Goal: Information Seeking & Learning: Learn about a topic

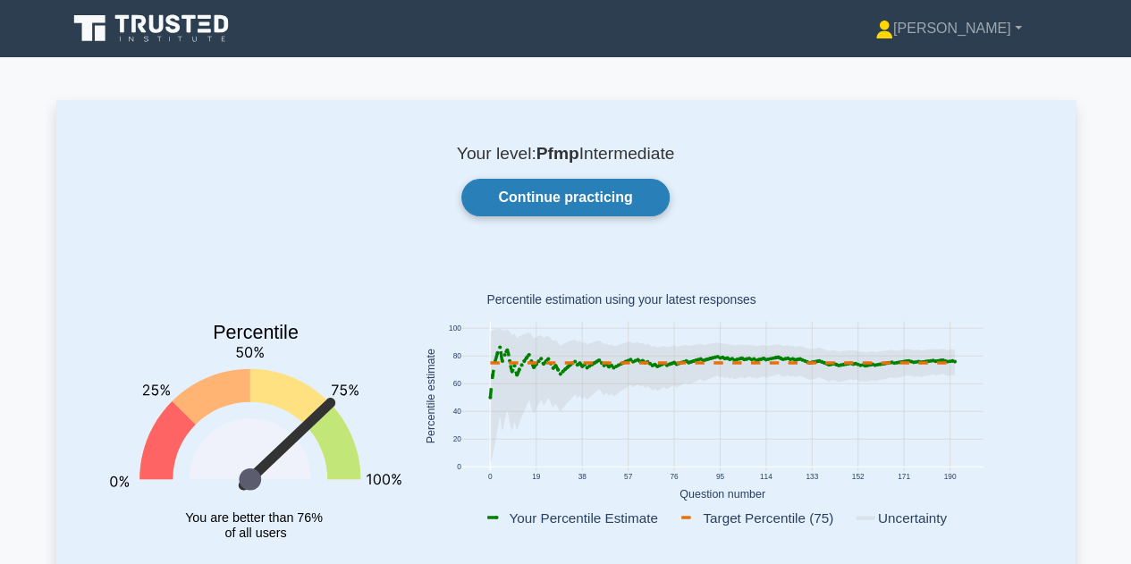
click at [579, 195] on link "Continue practicing" at bounding box center [564, 198] width 207 height 38
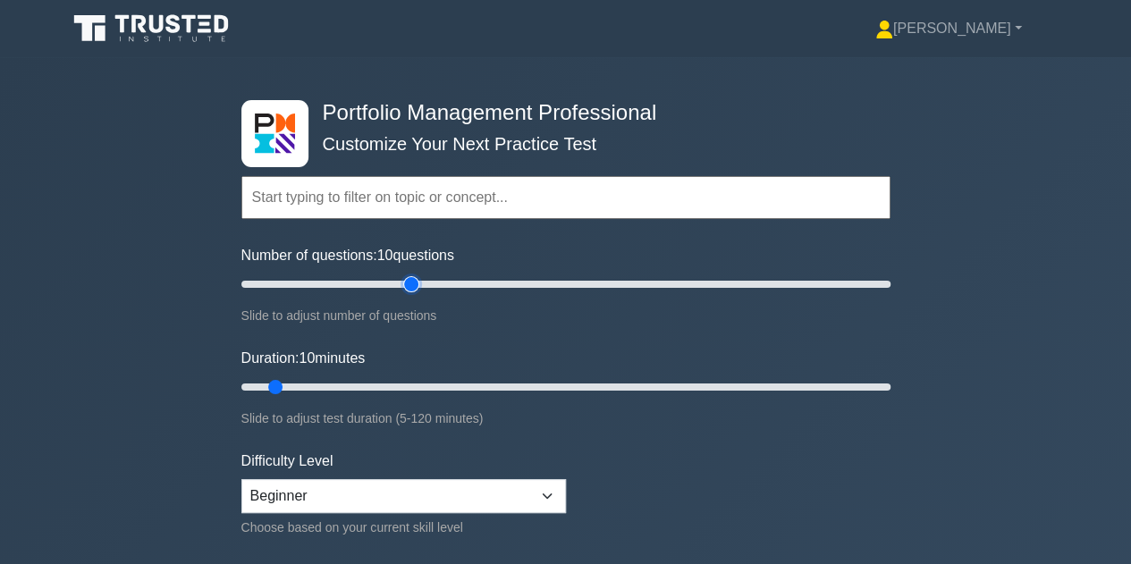
click at [417, 275] on input "Number of questions: 10 questions" at bounding box center [565, 284] width 649 height 21
drag, startPoint x: 408, startPoint y: 282, endPoint x: 300, endPoint y: 289, distance: 108.5
type input "20"
click at [300, 289] on input "Number of questions: 20 questions" at bounding box center [565, 284] width 649 height 21
drag, startPoint x: 277, startPoint y: 384, endPoint x: 359, endPoint y: 381, distance: 81.4
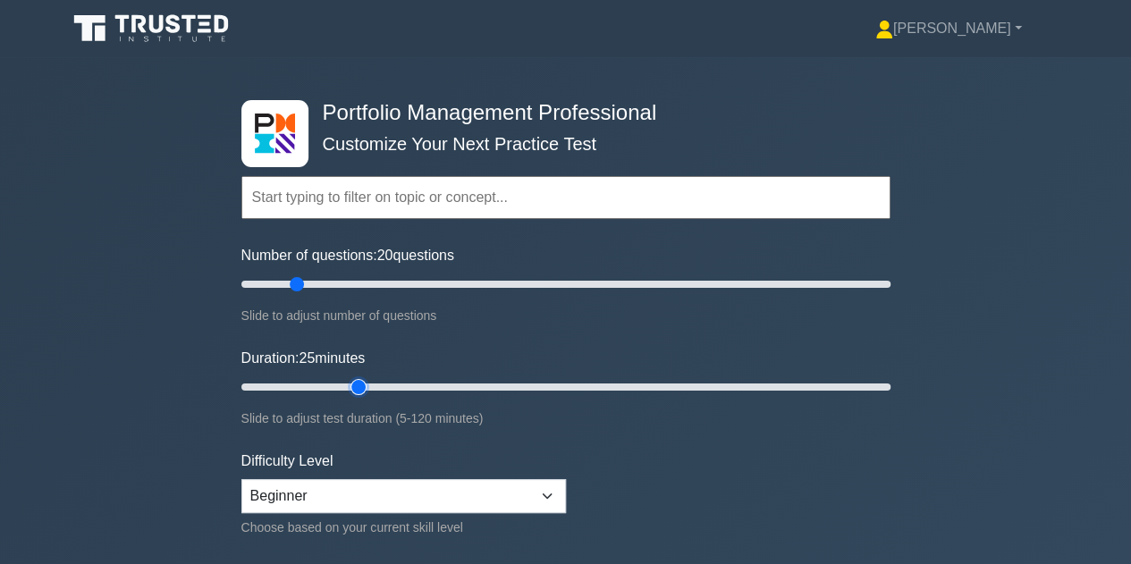
type input "25"
click at [359, 381] on input "Duration: 25 minutes" at bounding box center [565, 387] width 649 height 21
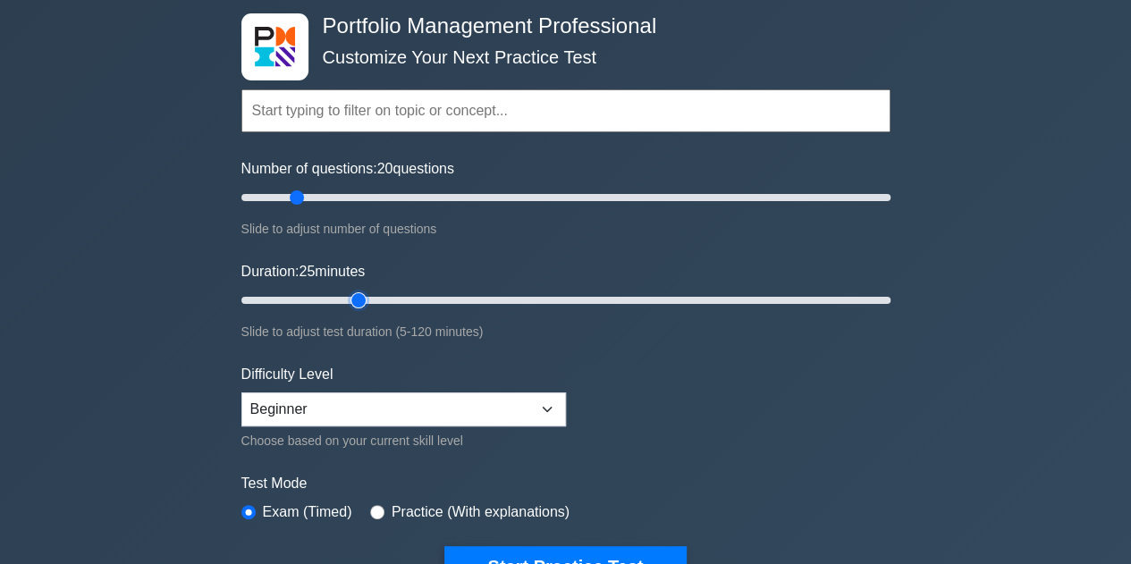
scroll to position [88, 0]
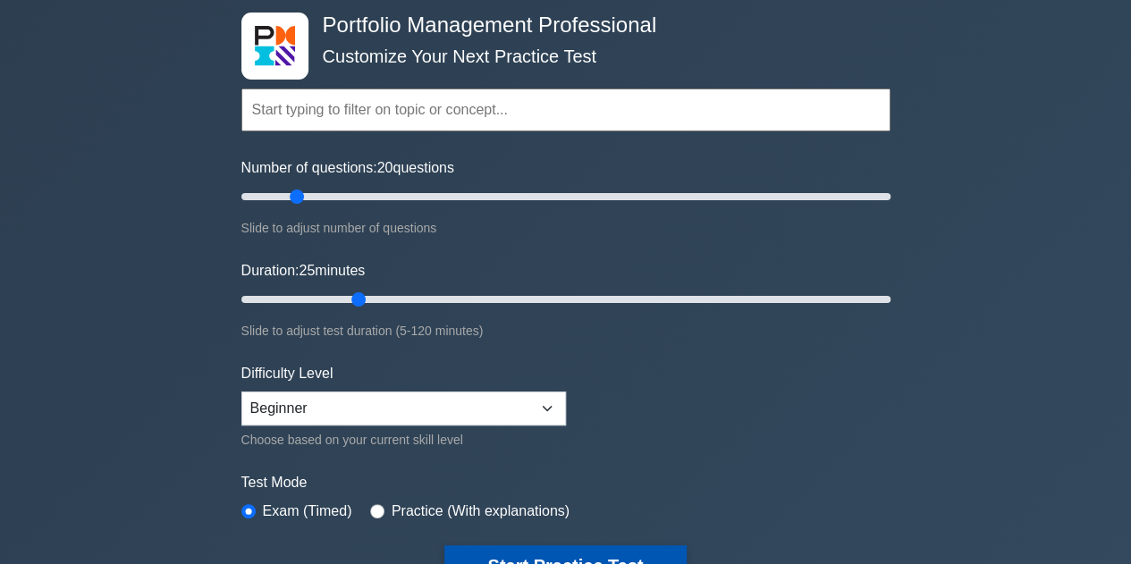
click at [538, 553] on button "Start Practice Test" at bounding box center [564, 566] width 241 height 41
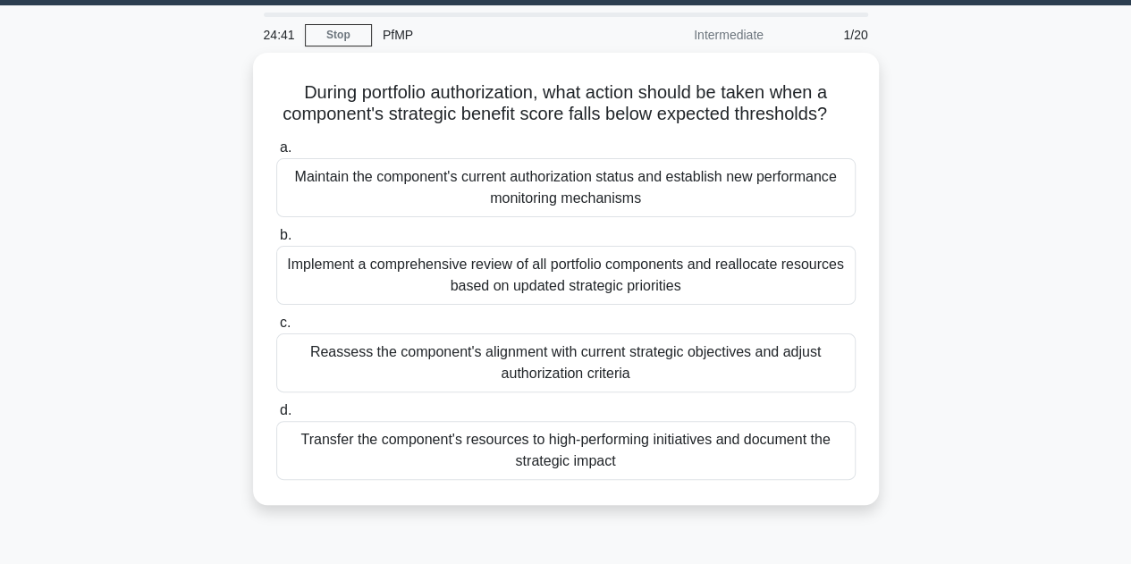
scroll to position [77, 0]
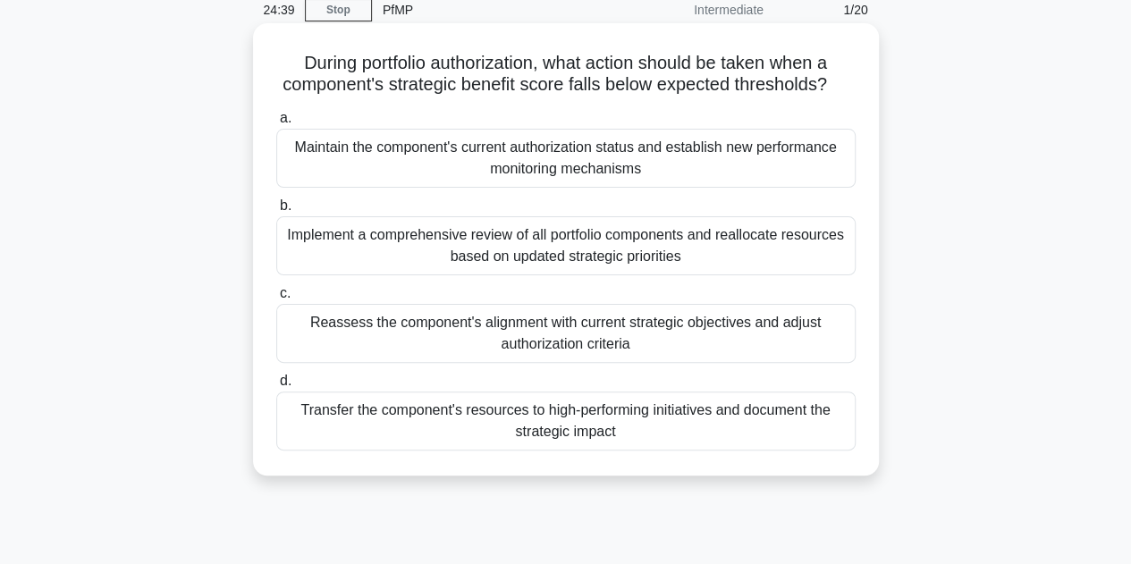
click at [760, 350] on div "Reassess the component's alignment with current strategic objectives and adjust…" at bounding box center [566, 333] width 580 height 59
click at [276, 300] on input "c. Reassess the component's alignment with current strategic objectives and adj…" at bounding box center [276, 294] width 0 height 12
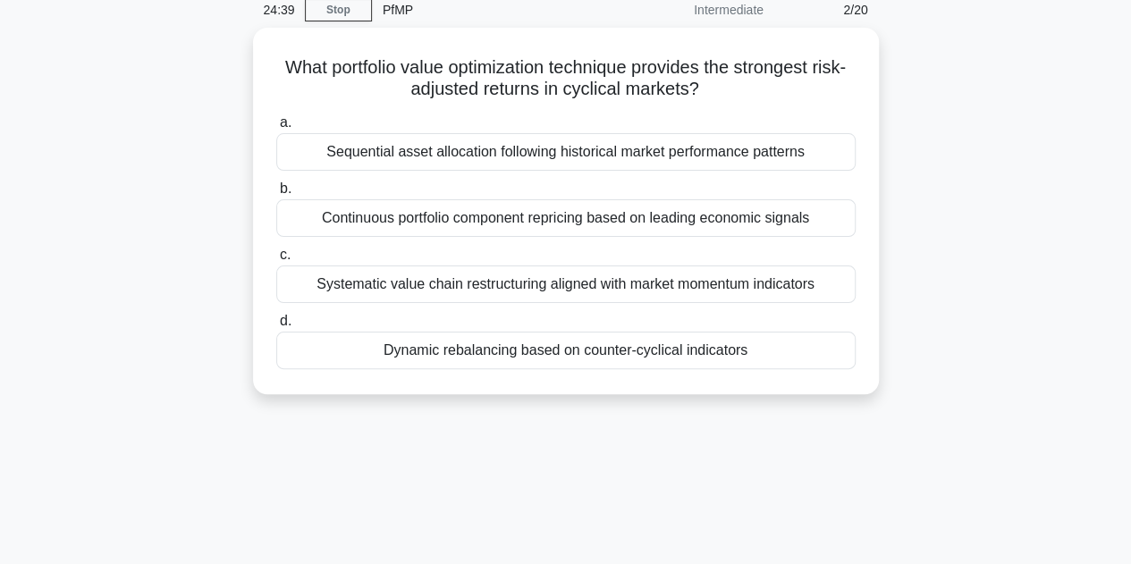
scroll to position [0, 0]
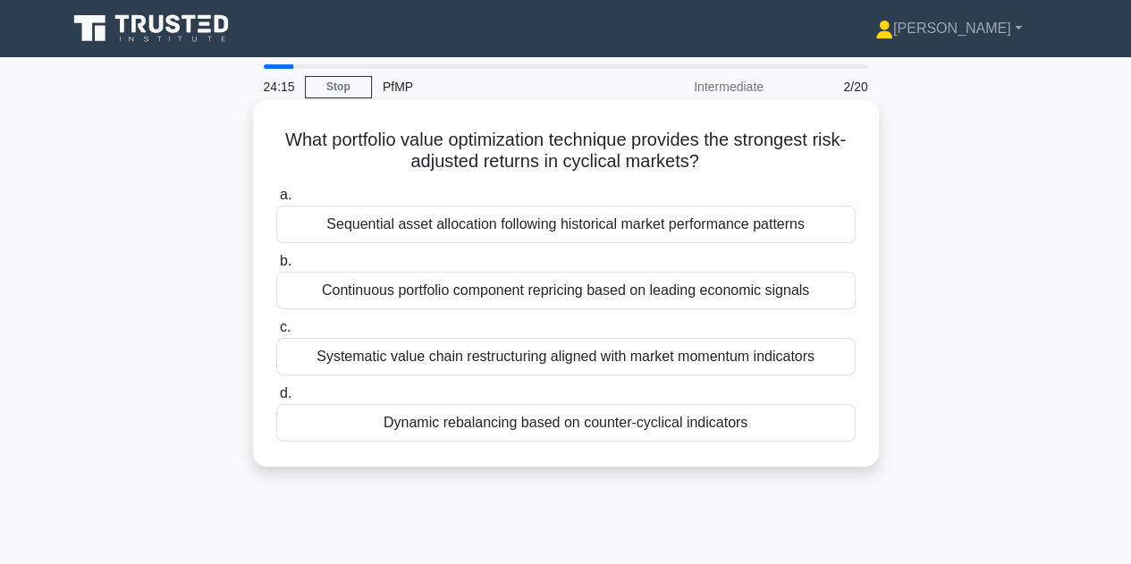
click at [741, 354] on div "Systematic value chain restructuring aligned with market momentum indicators" at bounding box center [566, 357] width 580 height 38
click at [276, 334] on input "c. Systematic value chain restructuring aligned with market momentum indicators" at bounding box center [276, 328] width 0 height 12
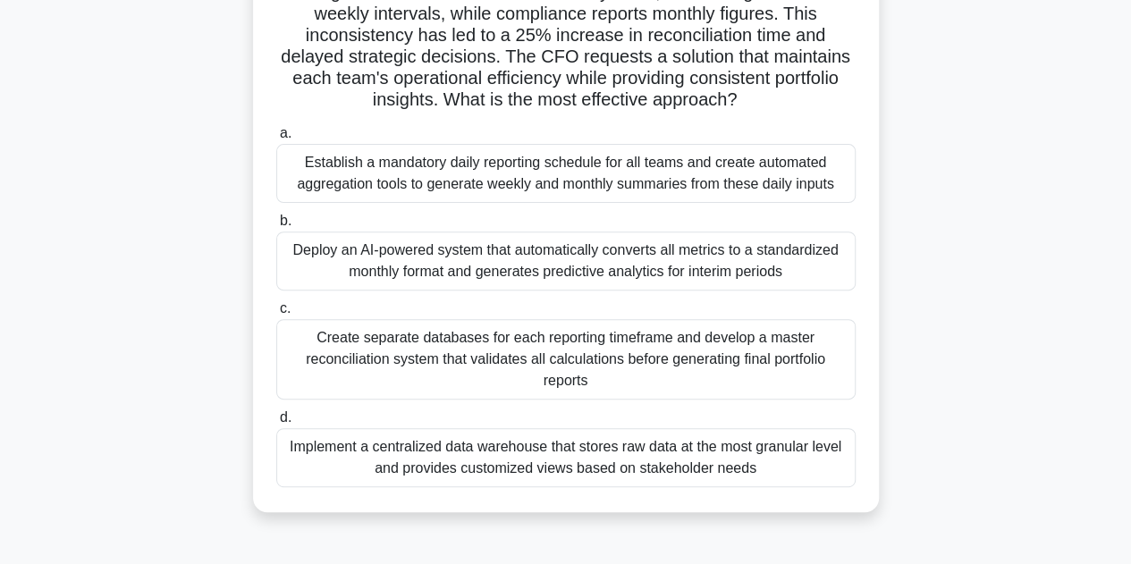
scroll to position [215, 0]
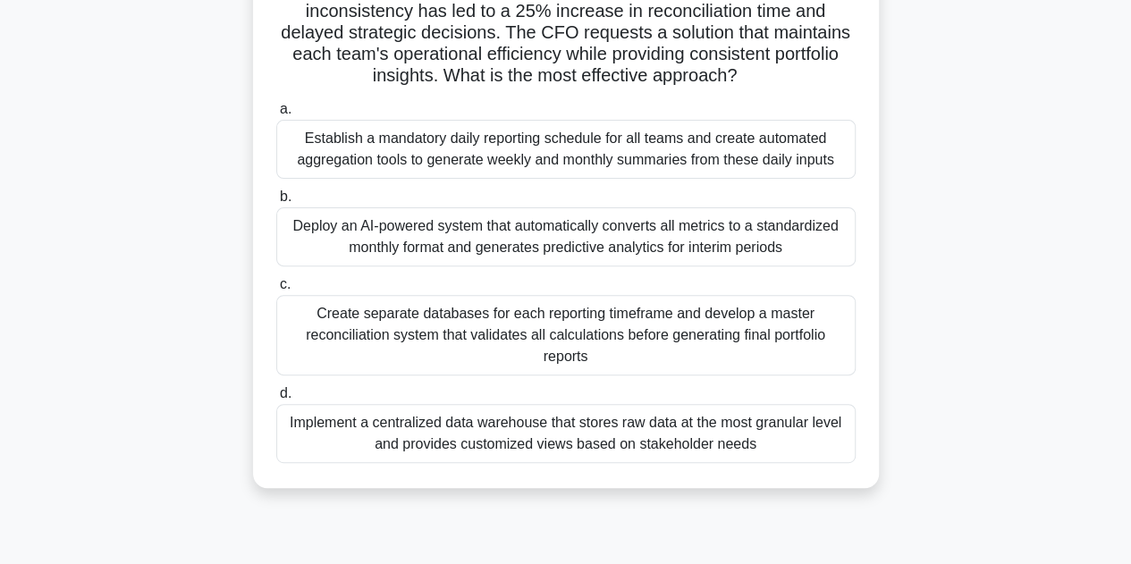
click at [728, 429] on div "Implement a centralized data warehouse that stores raw data at the most granula…" at bounding box center [566, 433] width 580 height 59
click at [276, 400] on input "d. Implement a centralized data warehouse that stores raw data at the most gran…" at bounding box center [276, 394] width 0 height 12
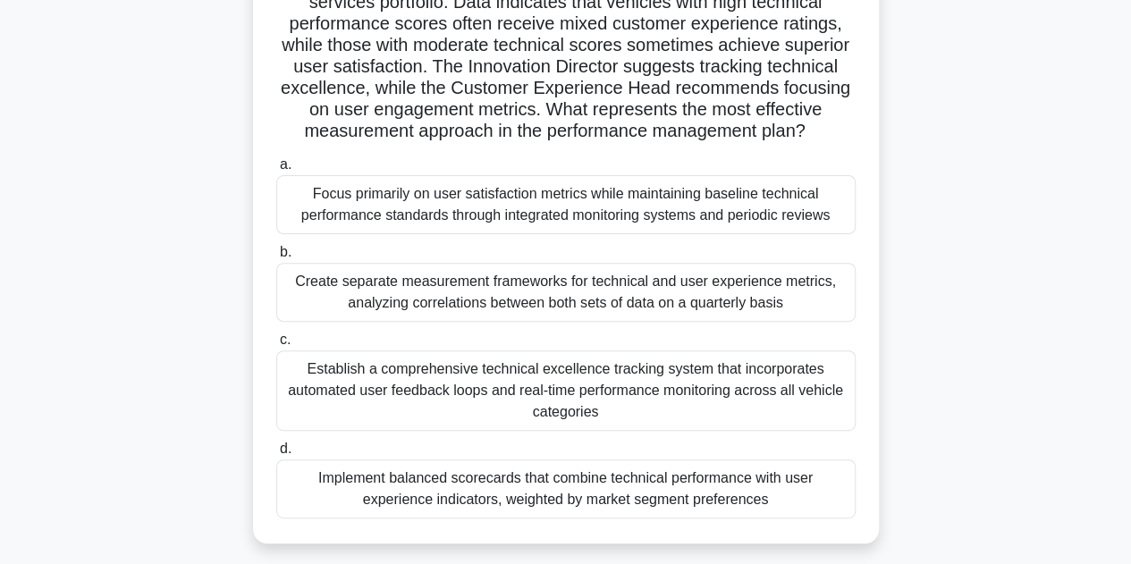
scroll to position [192, 0]
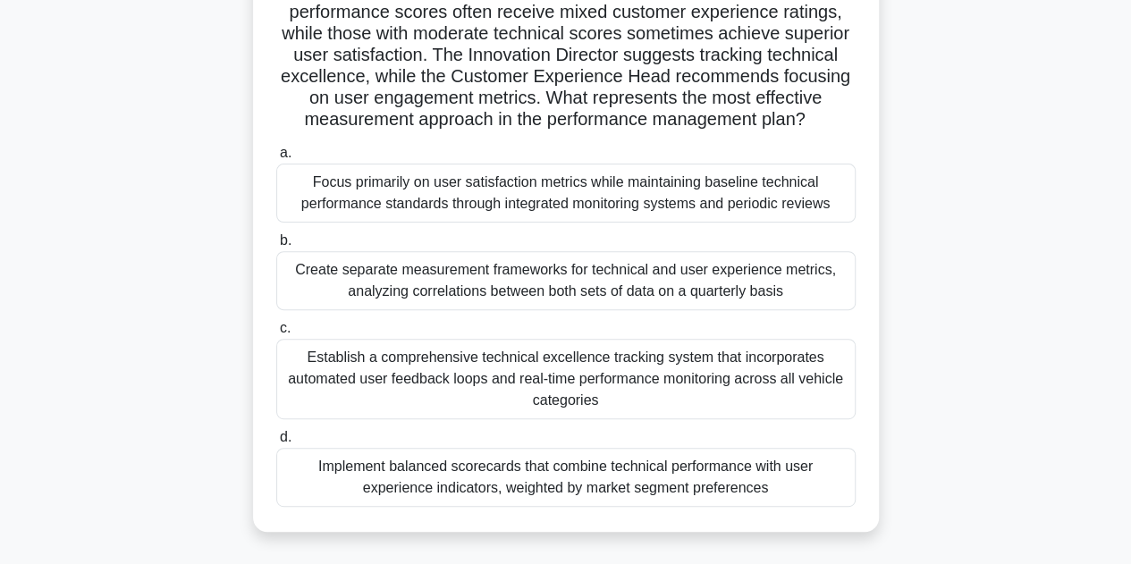
click at [671, 498] on div "Implement balanced scorecards that combine technical performance with user expe…" at bounding box center [566, 477] width 580 height 59
click at [276, 444] on input "d. Implement balanced scorecards that combine technical performance with user e…" at bounding box center [276, 438] width 0 height 12
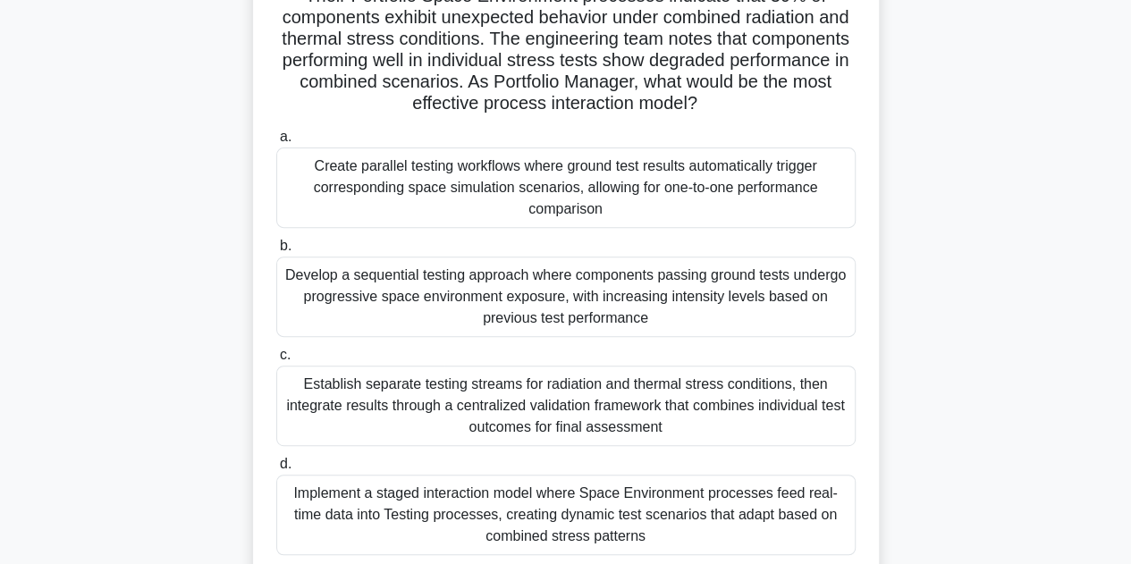
scroll to position [215, 0]
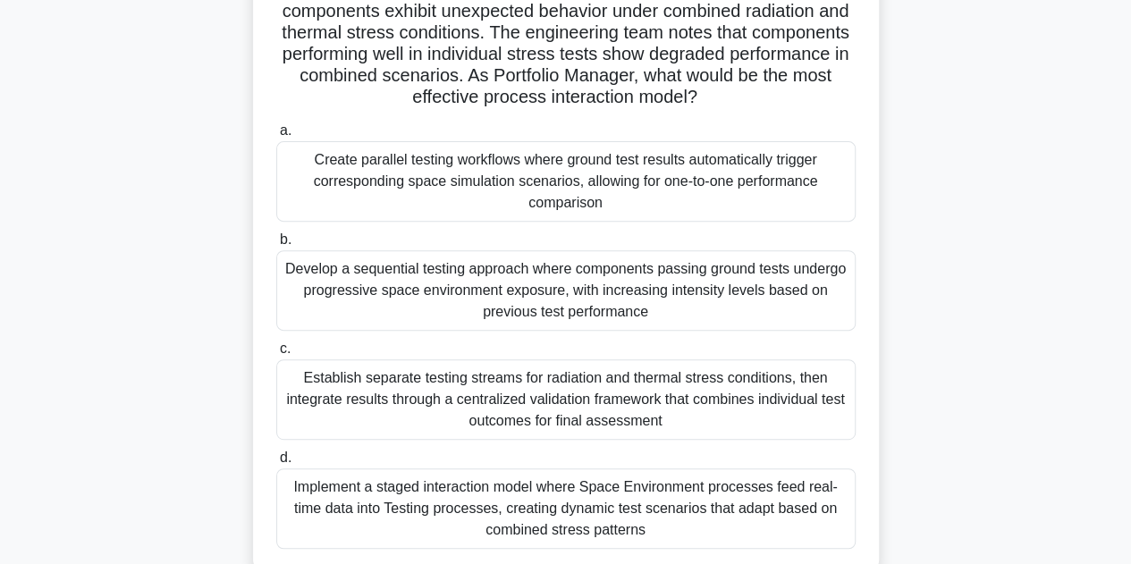
click at [769, 498] on div "Implement a staged interaction model where Space Environment processes feed rea…" at bounding box center [566, 509] width 580 height 80
click at [276, 464] on input "d. Implement a staged interaction model where Space Environment processes feed …" at bounding box center [276, 459] width 0 height 12
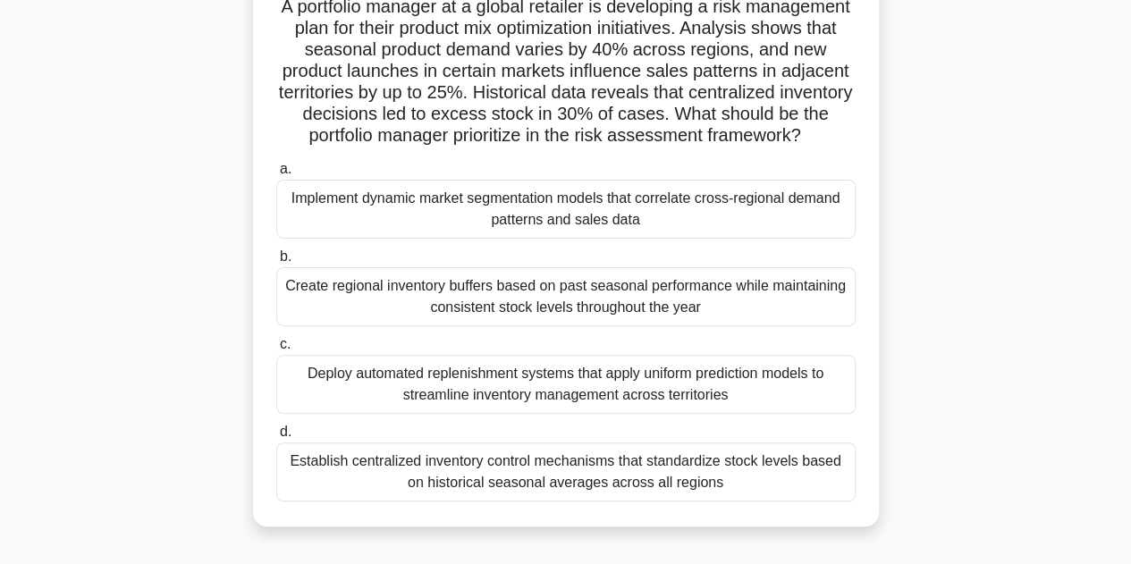
scroll to position [134, 0]
click at [725, 238] on div "Implement dynamic market segmentation models that correlate cross-regional dema…" at bounding box center [566, 208] width 580 height 59
click at [276, 174] on input "a. Implement dynamic market segmentation models that correlate cross-regional d…" at bounding box center [276, 169] width 0 height 12
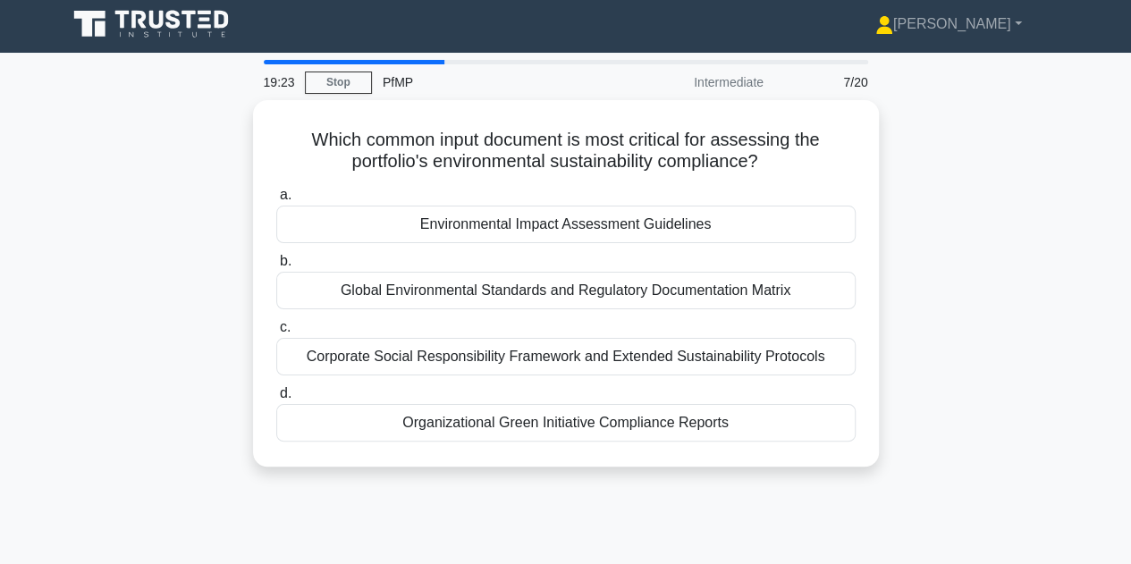
scroll to position [0, 0]
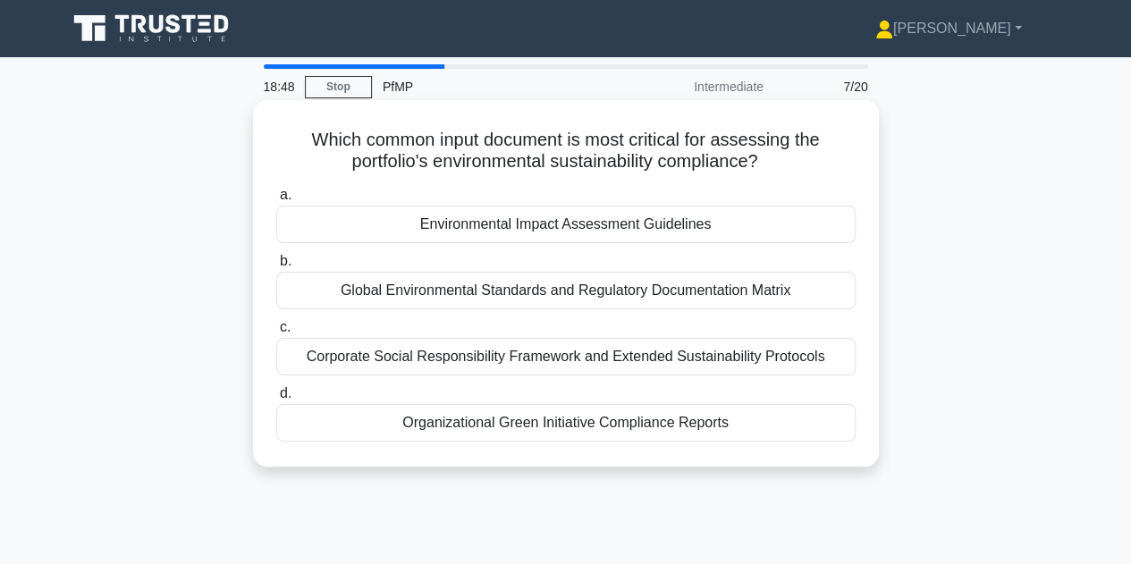
click at [680, 289] on div "Global Environmental Standards and Regulatory Documentation Matrix" at bounding box center [566, 291] width 580 height 38
click at [276, 267] on input "b. Global Environmental Standards and Regulatory Documentation Matrix" at bounding box center [276, 262] width 0 height 12
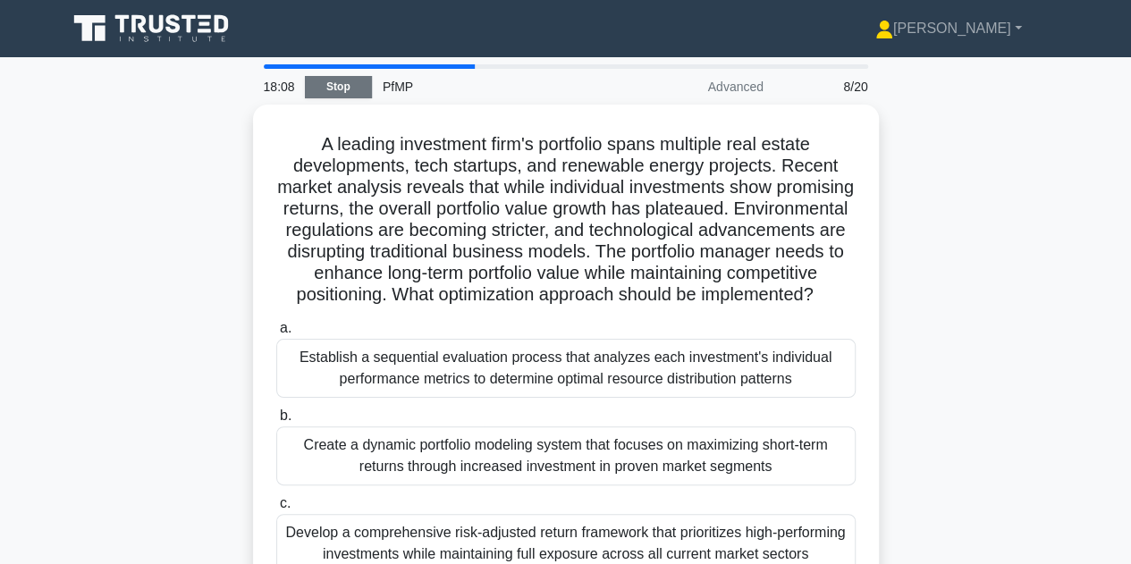
click at [362, 90] on link "Stop" at bounding box center [338, 87] width 67 height 22
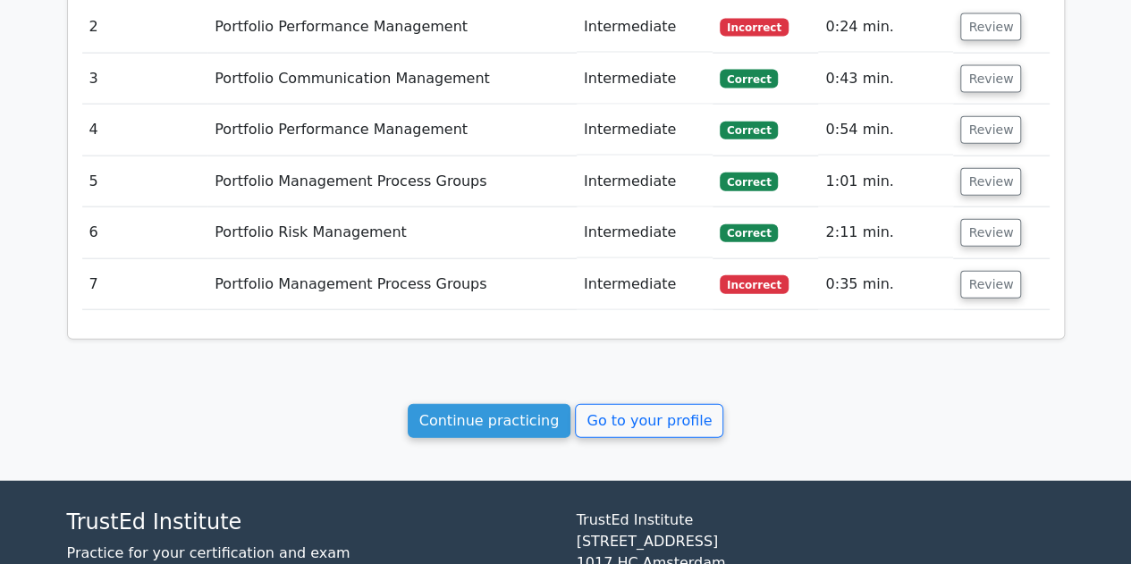
scroll to position [2017, 0]
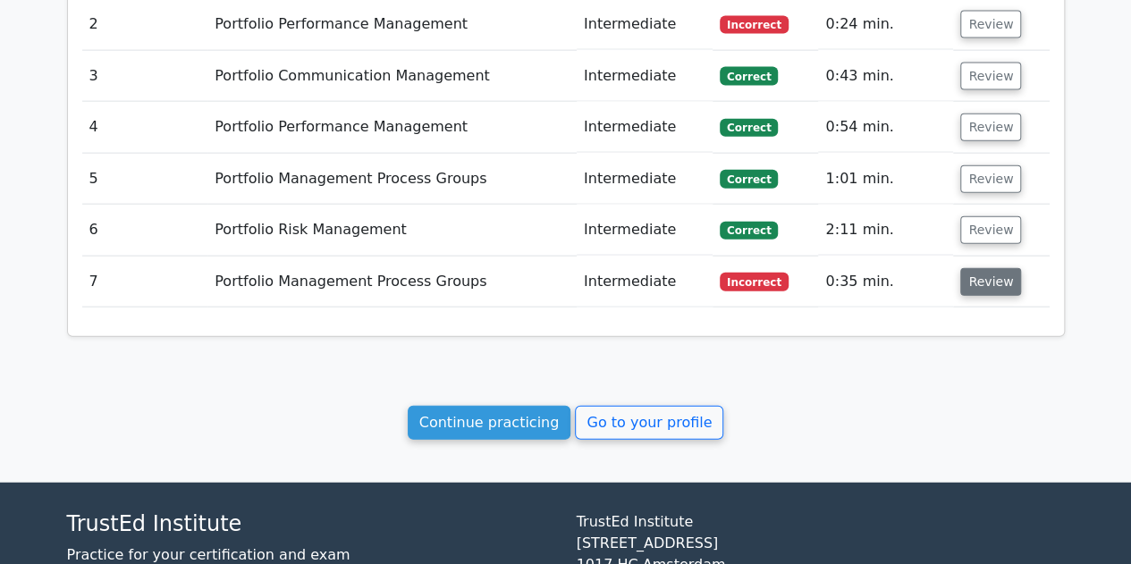
click at [1005, 268] on button "Review" at bounding box center [991, 282] width 61 height 28
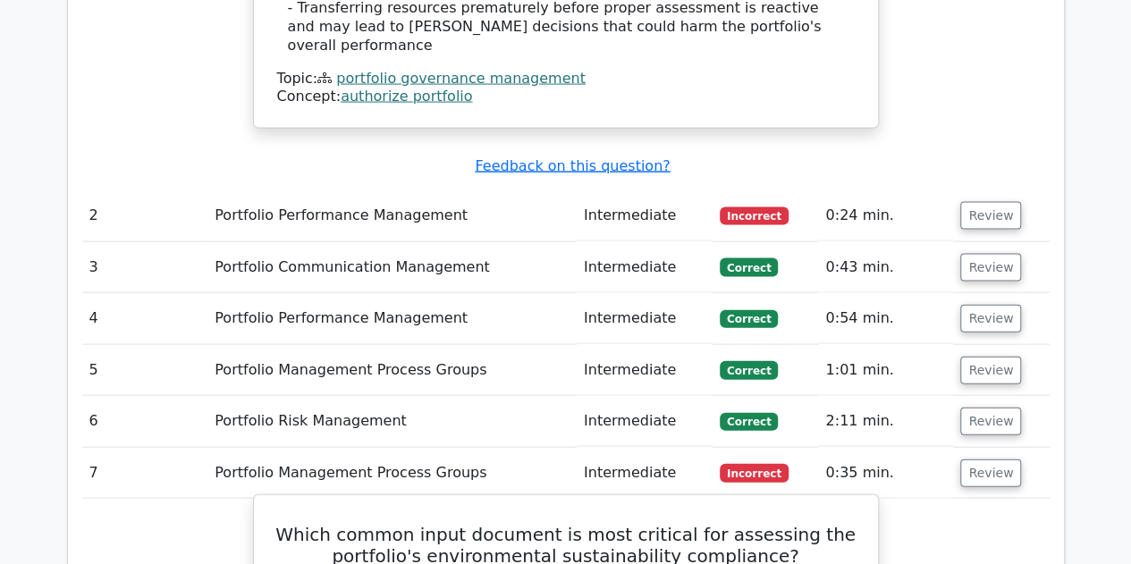
scroll to position [1824, 0]
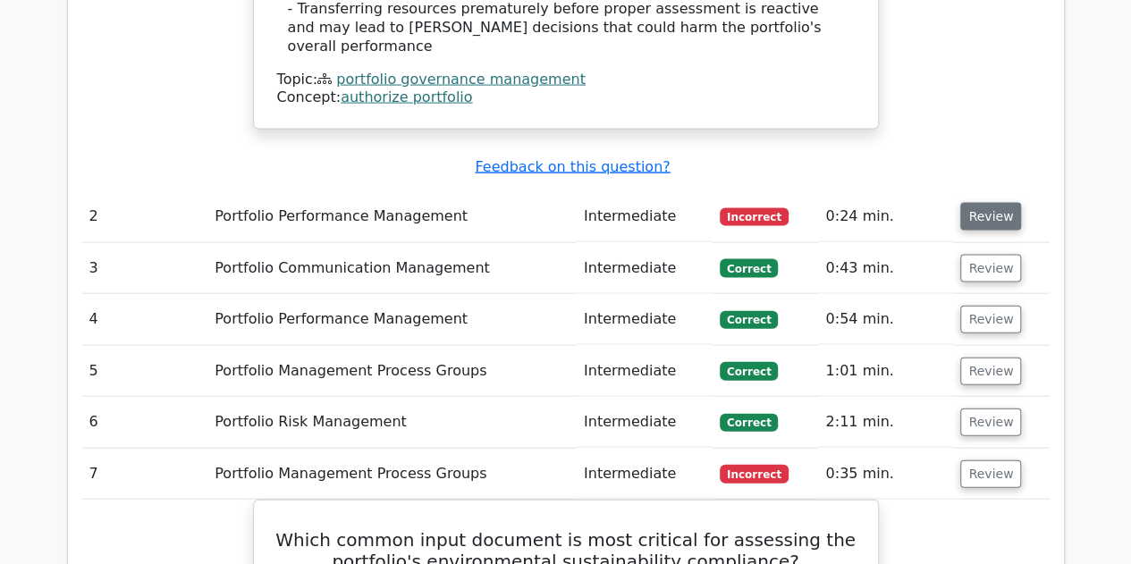
click at [986, 203] on button "Review" at bounding box center [991, 217] width 61 height 28
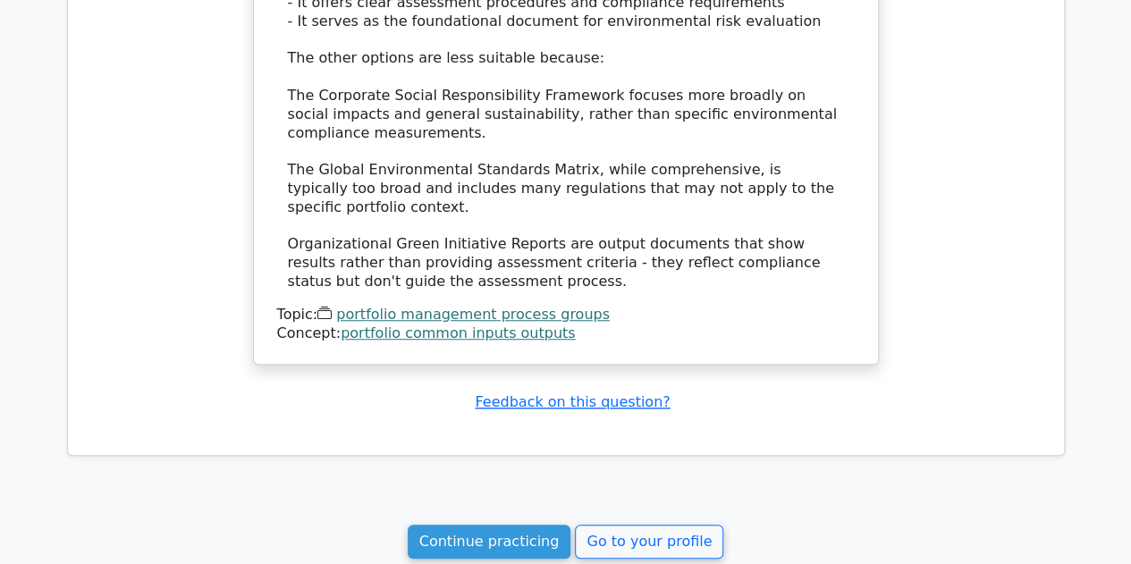
scroll to position [3969, 0]
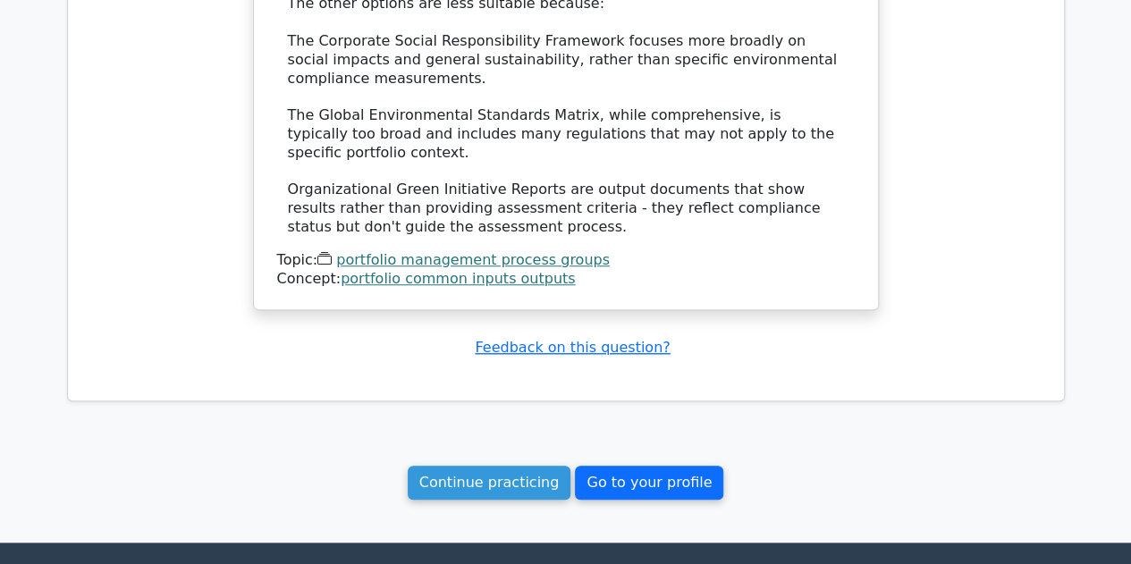
click at [632, 466] on link "Go to your profile" at bounding box center [649, 483] width 148 height 34
